Goal: Transaction & Acquisition: Subscribe to service/newsletter

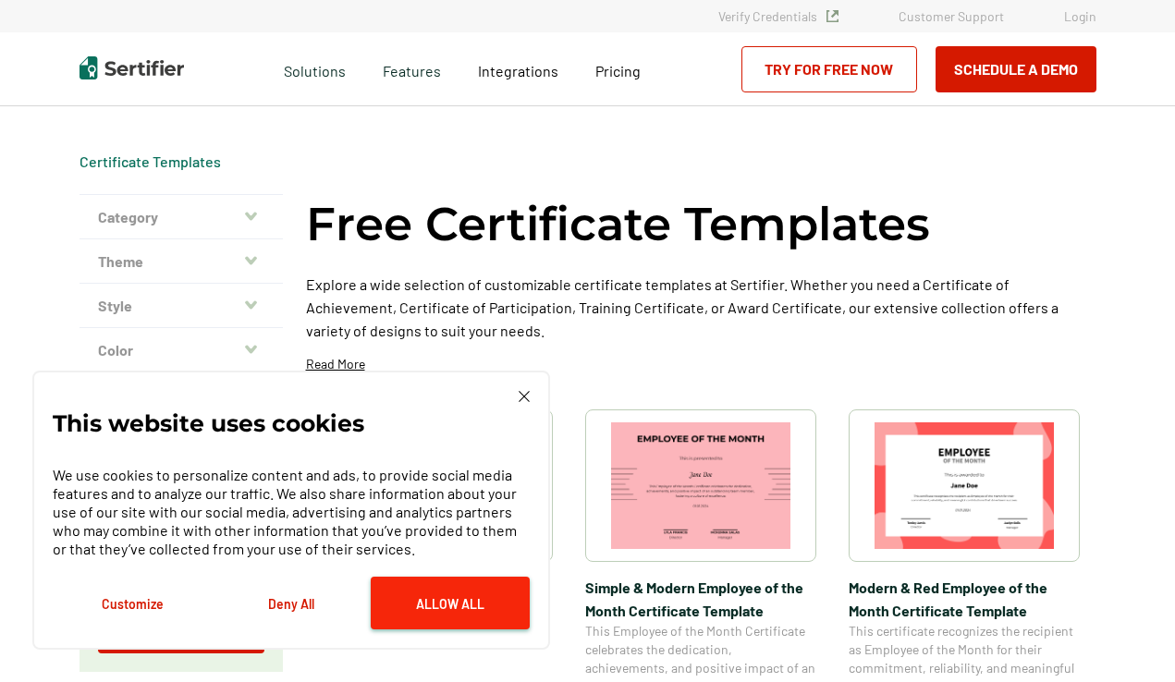
click at [499, 592] on button "Allow All" at bounding box center [450, 603] width 159 height 53
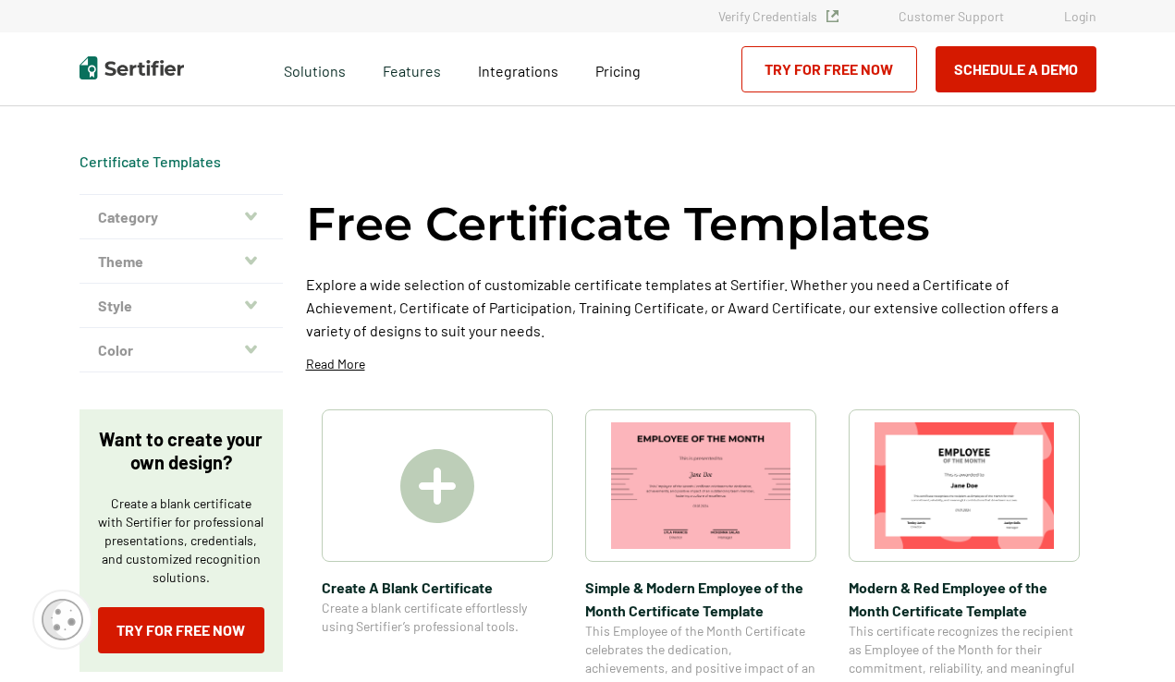
click at [505, 508] on div at bounding box center [437, 486] width 231 height 153
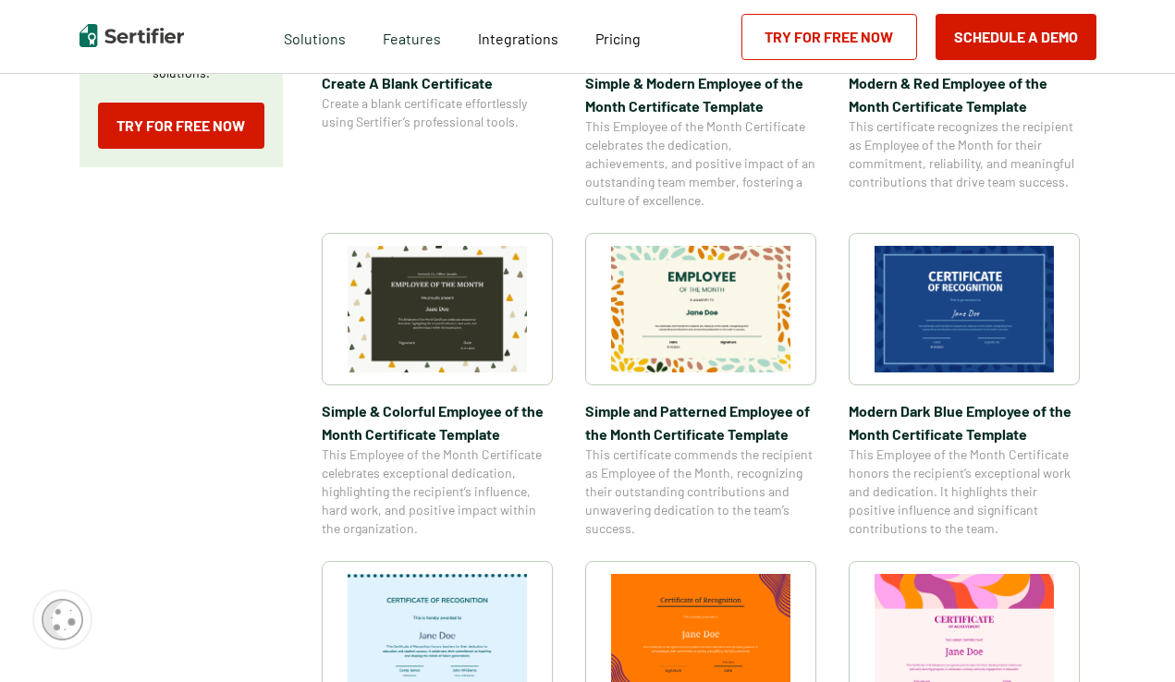
scroll to position [555, 0]
